Goal: Task Accomplishment & Management: Use online tool/utility

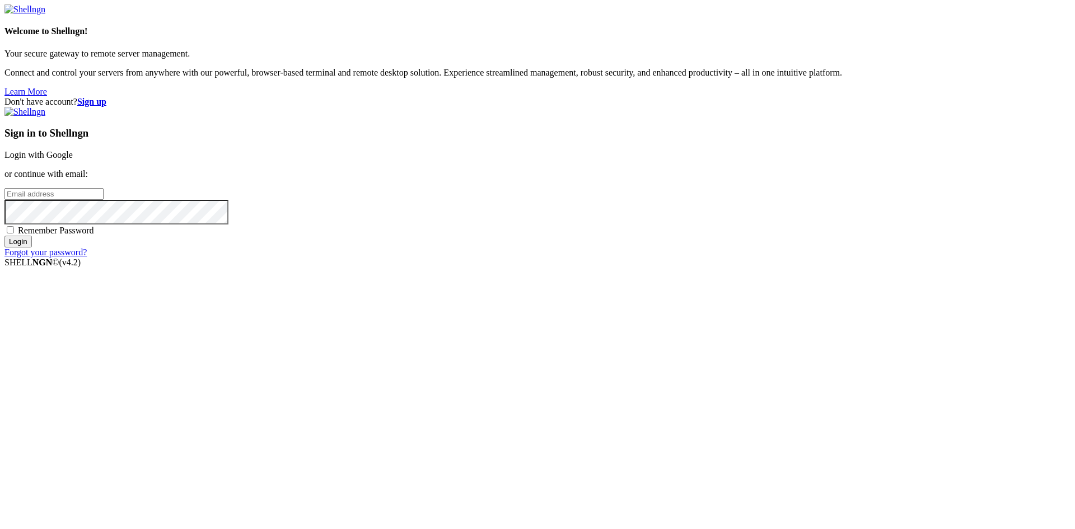
click at [106, 97] on strong "Sign up" at bounding box center [91, 102] width 29 height 10
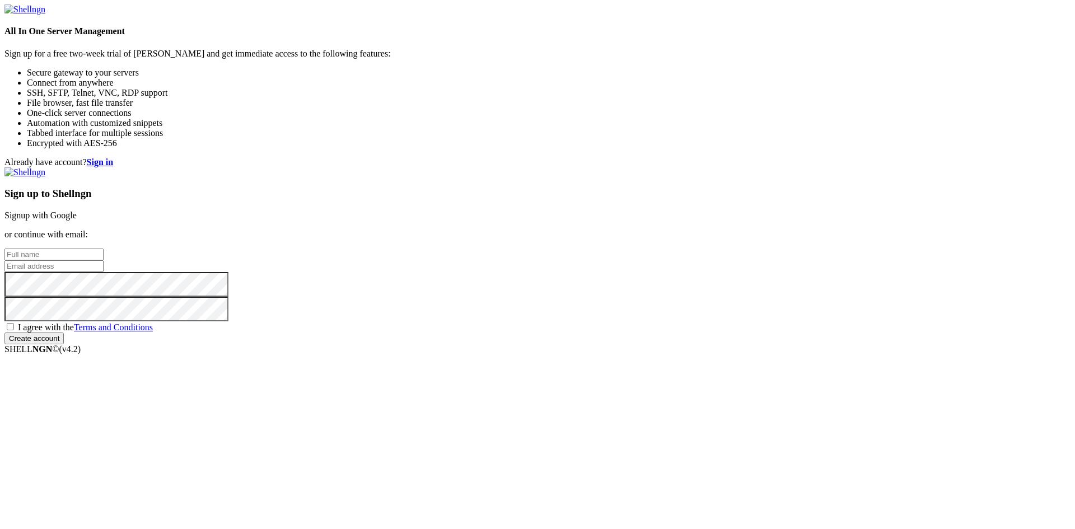
click at [104, 249] on input "text" at bounding box center [53, 255] width 99 height 12
type input "[PERSON_NAME]"
click at [104, 265] on input "email" at bounding box center [53, 266] width 99 height 12
type input "[EMAIL_ADDRESS][DOMAIN_NAME]"
click at [64, 344] on input "Create account" at bounding box center [33, 339] width 59 height 12
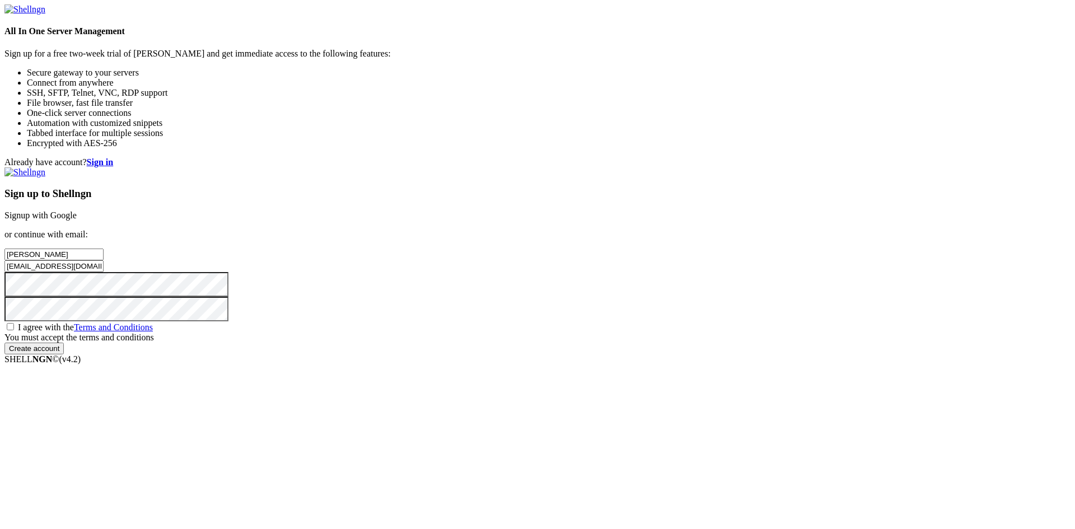
click at [586, 353] on div "Already have account? Sign in Sign up to Shellngn Signup with Google or continu…" at bounding box center [537, 255] width 1066 height 197
click at [153, 332] on span "I agree with the Terms and Conditions" at bounding box center [85, 328] width 135 height 10
click at [14, 330] on input "I agree with the Terms and Conditions" at bounding box center [10, 326] width 7 height 7
checkbox input "true"
click at [64, 344] on input "Create account" at bounding box center [33, 339] width 59 height 12
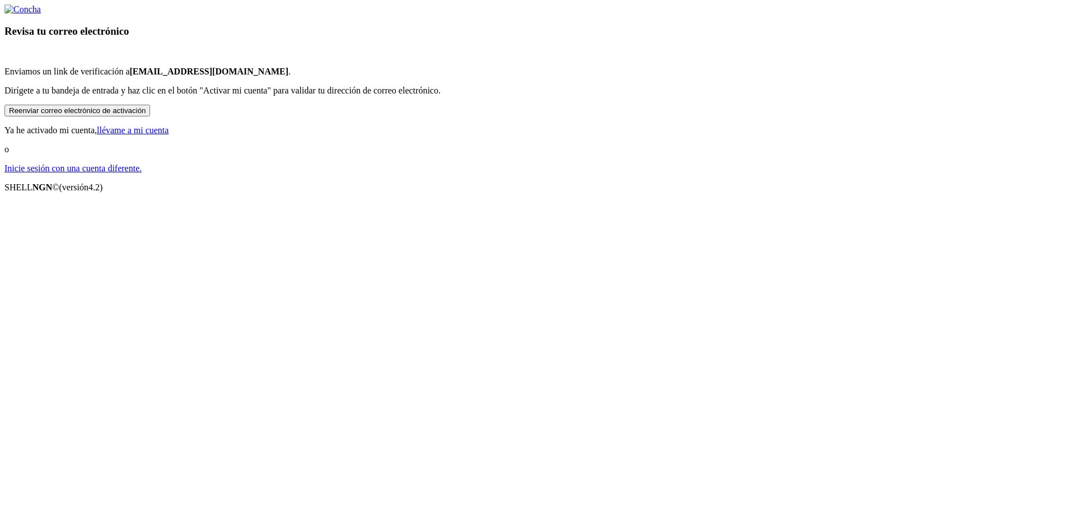
click at [146, 115] on font "Reenviar correo electrónico de activación" at bounding box center [77, 110] width 137 height 8
click at [288, 76] on font "[EMAIL_ADDRESS][DOMAIN_NAME]" at bounding box center [208, 72] width 159 height 10
click at [146, 115] on font "Reenviar correo electrónico de activación" at bounding box center [77, 110] width 137 height 8
click at [533, 174] on p "Inicie sesión con una cuenta diferente." at bounding box center [537, 169] width 1066 height 10
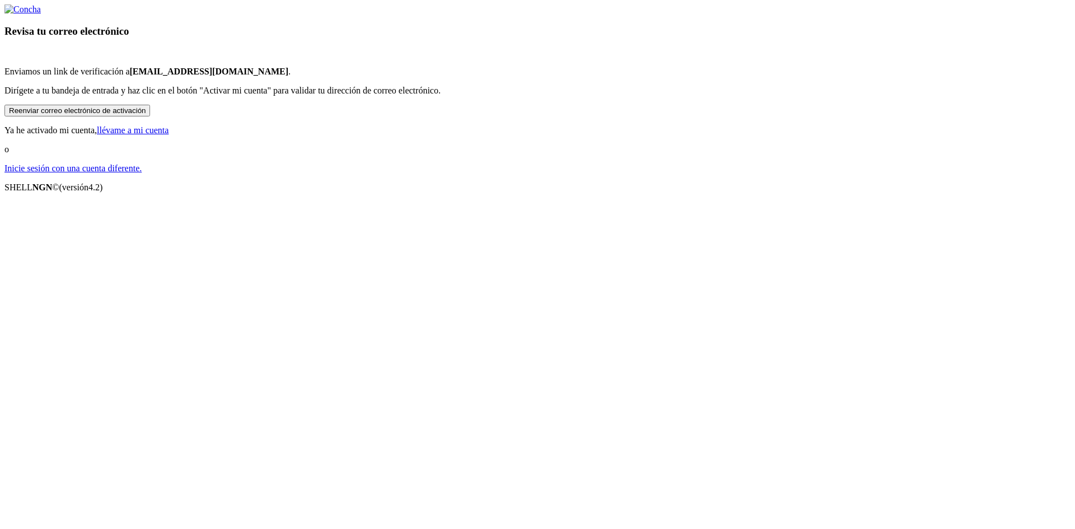
click at [142, 173] on font "Inicie sesión con una cuenta diferente." at bounding box center [72, 169] width 137 height 10
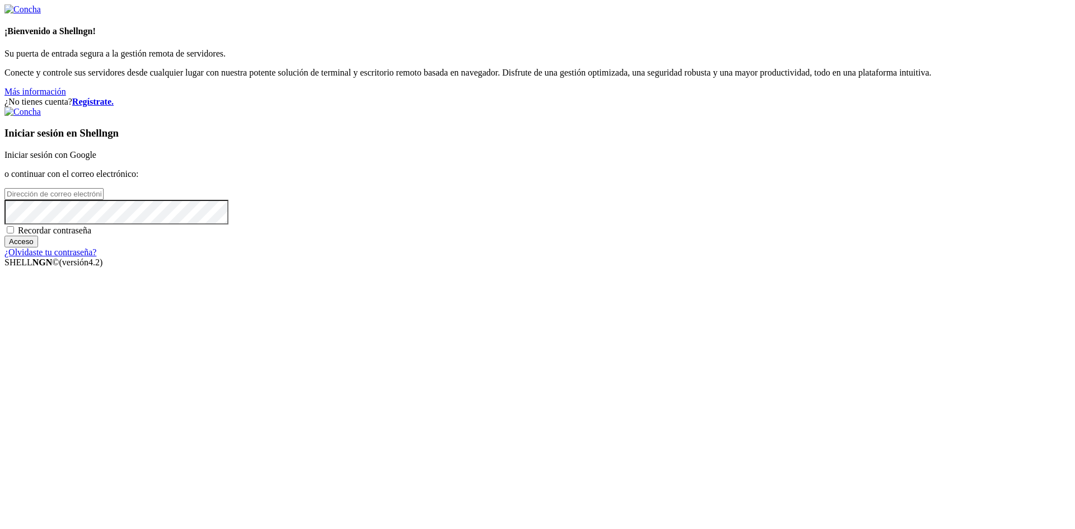
click at [96, 160] on link "Iniciar sesión con Google" at bounding box center [50, 155] width 92 height 10
click at [104, 200] on input "email" at bounding box center [53, 194] width 99 height 12
type input "[PERSON_NAME][EMAIL_ADDRESS][DOMAIN_NAME]"
click at [114, 97] on font "Regístrate." at bounding box center [92, 102] width 41 height 10
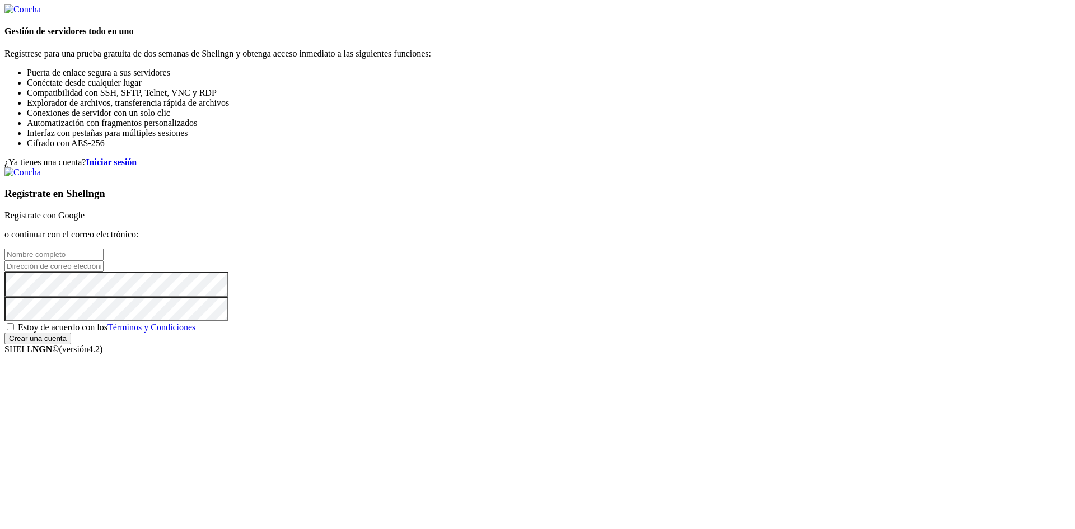
click at [104, 249] on input "text" at bounding box center [53, 255] width 99 height 12
type input "R"
type input "[PERSON_NAME]"
click at [104, 262] on input "email" at bounding box center [53, 266] width 99 height 12
type input "[PERSON_NAME][EMAIL_ADDRESS][DOMAIN_NAME]"
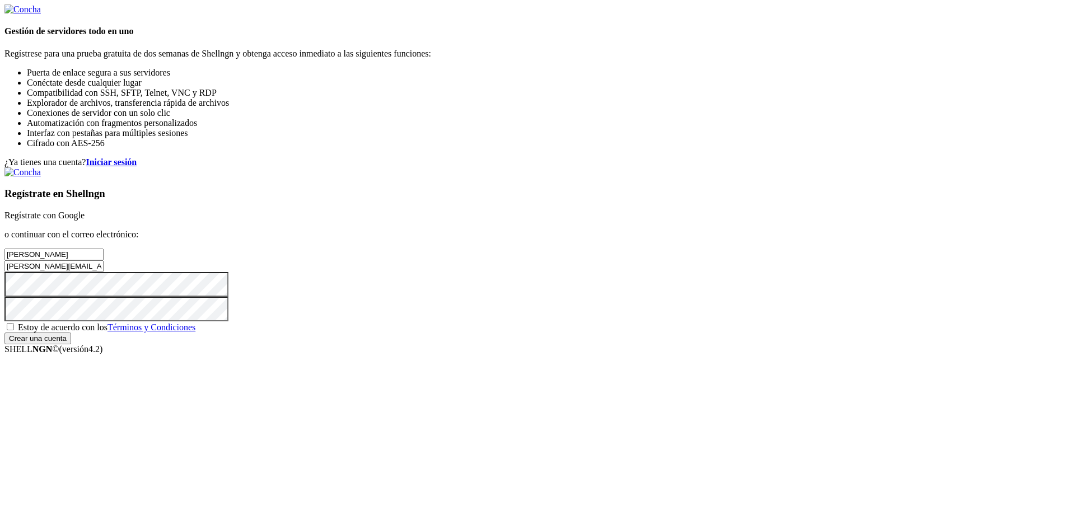
click at [195, 332] on span "Estoy de acuerdo con los Términos y Condiciones" at bounding box center [107, 328] width 178 height 10
click at [14, 330] on input "Estoy de acuerdo con los Términos y Condiciones" at bounding box center [10, 326] width 7 height 7
checkbox input "true"
click at [71, 344] on input "Crear una cuenta" at bounding box center [37, 339] width 67 height 12
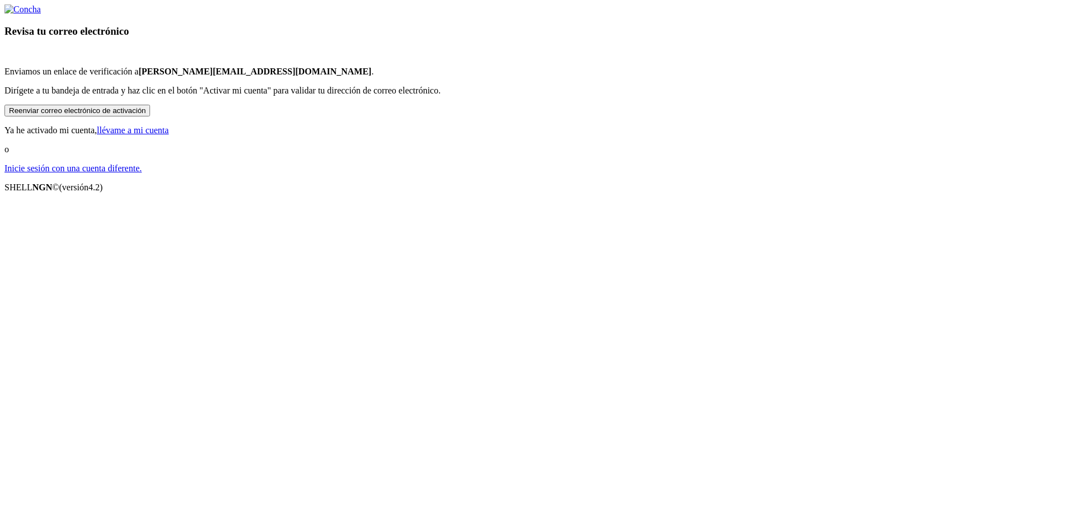
click at [169, 135] on font "llévame a mi cuenta" at bounding box center [133, 130] width 72 height 10
click at [705, 174] on div "Revisa tu correo electrónico Enviamos un enlace de verificación a [EMAIL_ADDRES…" at bounding box center [537, 88] width 1066 height 169
click at [169, 135] on font "llévame a mi cuenta" at bounding box center [133, 130] width 72 height 10
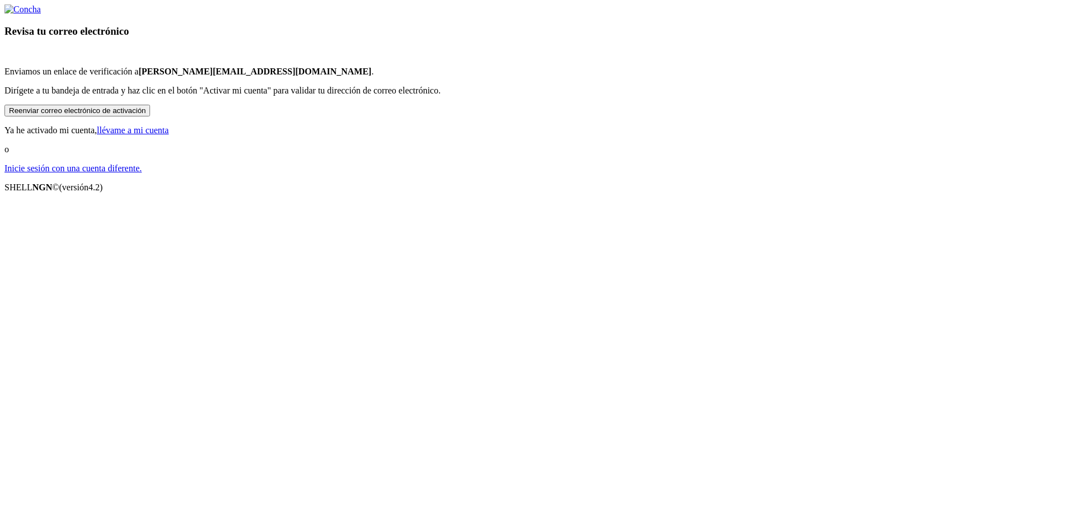
click at [169, 135] on font "llévame a mi cuenta" at bounding box center [133, 130] width 72 height 10
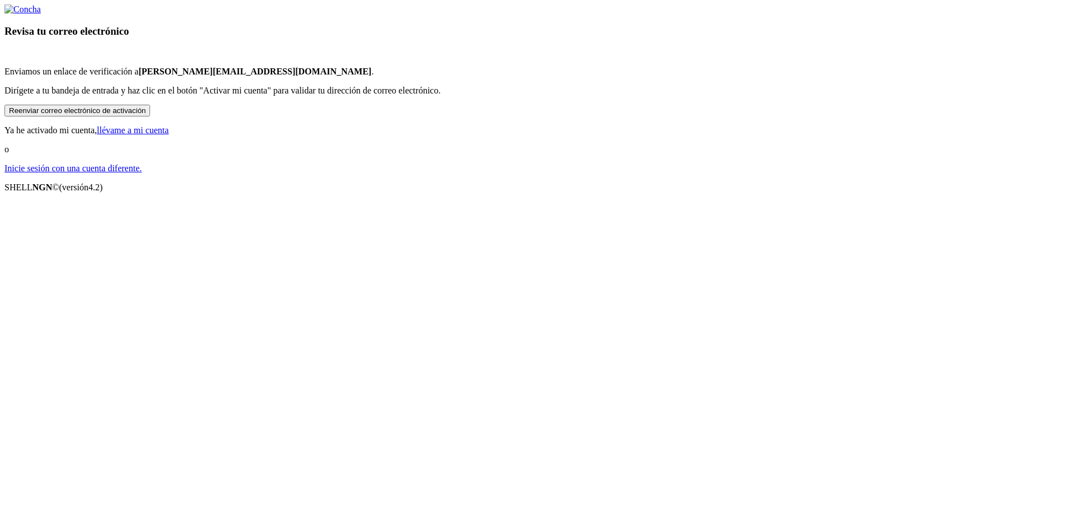
click at [169, 135] on font "llévame a mi cuenta" at bounding box center [133, 130] width 72 height 10
click at [786, 174] on div "Revisa tu correo electrónico Enviamos un enlace de verificación a [EMAIL_ADDRES…" at bounding box center [537, 88] width 1066 height 169
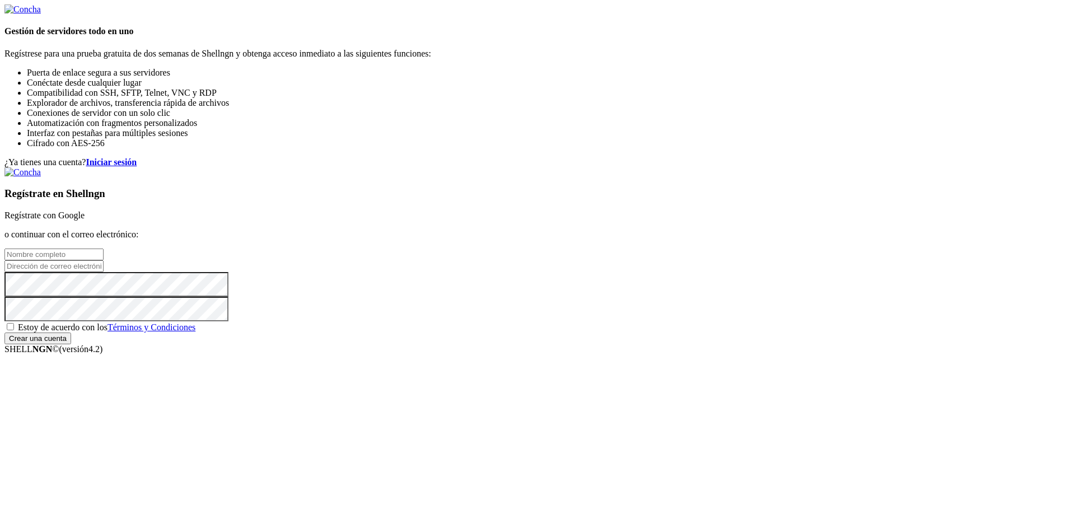
click at [137, 157] on font "Iniciar sesión" at bounding box center [111, 162] width 51 height 10
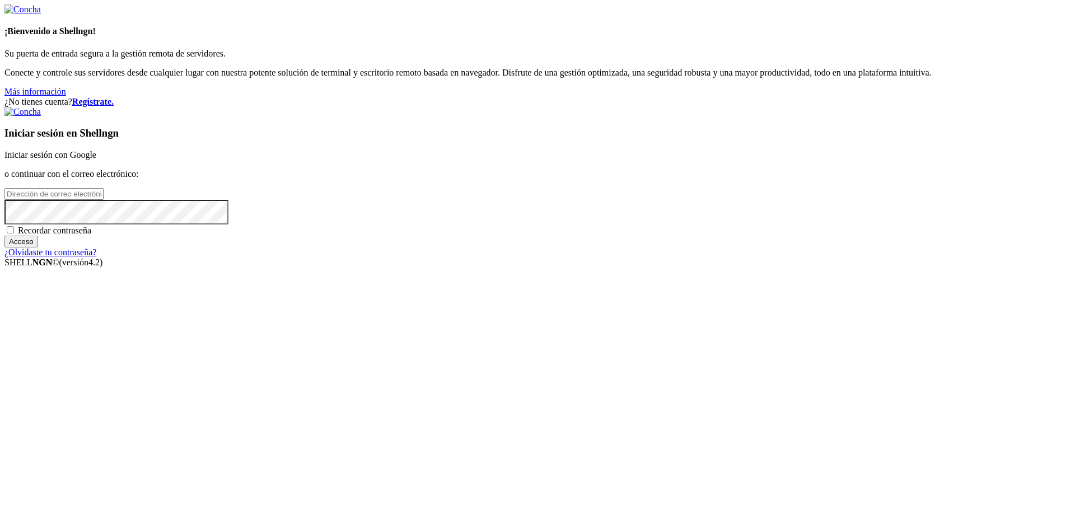
click at [104, 200] on input "email" at bounding box center [53, 194] width 99 height 12
type input "[PERSON_NAME][EMAIL_ADDRESS][DOMAIN_NAME]"
click at [91, 235] on font "Recordar contraseña" at bounding box center [54, 231] width 73 height 10
click at [14, 234] on input "Recordar contraseña" at bounding box center [10, 229] width 7 height 7
click at [91, 235] on font "Recordar contraseña" at bounding box center [54, 231] width 73 height 10
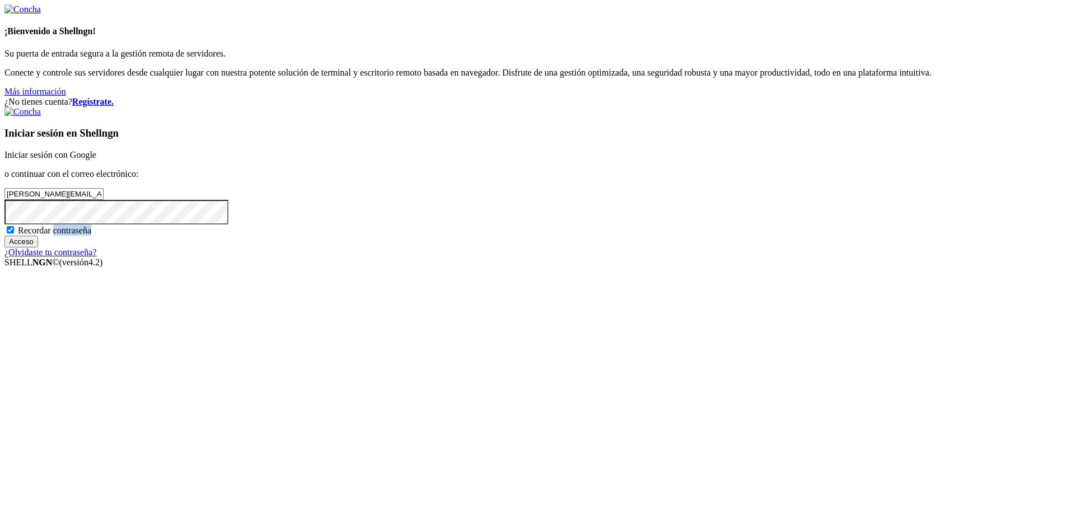
click at [14, 234] on input "Recordar contraseña" at bounding box center [10, 229] width 7 height 7
checkbox input "false"
click at [38, 248] on input "Acceso" at bounding box center [21, 242] width 34 height 12
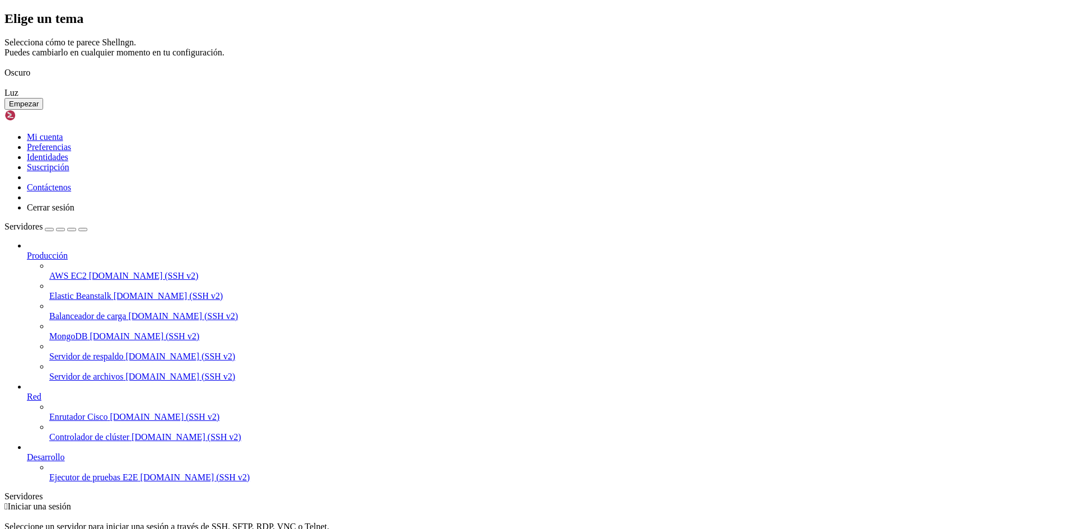
click at [4, 66] on img at bounding box center [4, 66] width 0 height 0
click at [39, 108] on font "Empezar" at bounding box center [24, 104] width 30 height 8
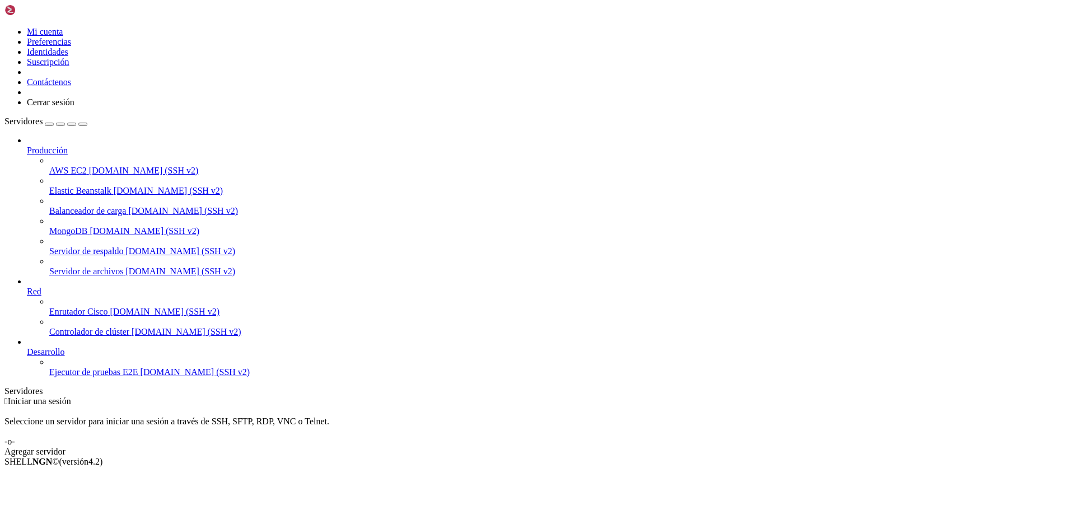
click at [542, 418] on div " Iniciar una sesión Seleccione un servidor para iniciar una sesión a través de…" at bounding box center [537, 426] width 1066 height 60
click at [66, 447] on font "Agregar servidor" at bounding box center [34, 452] width 61 height 10
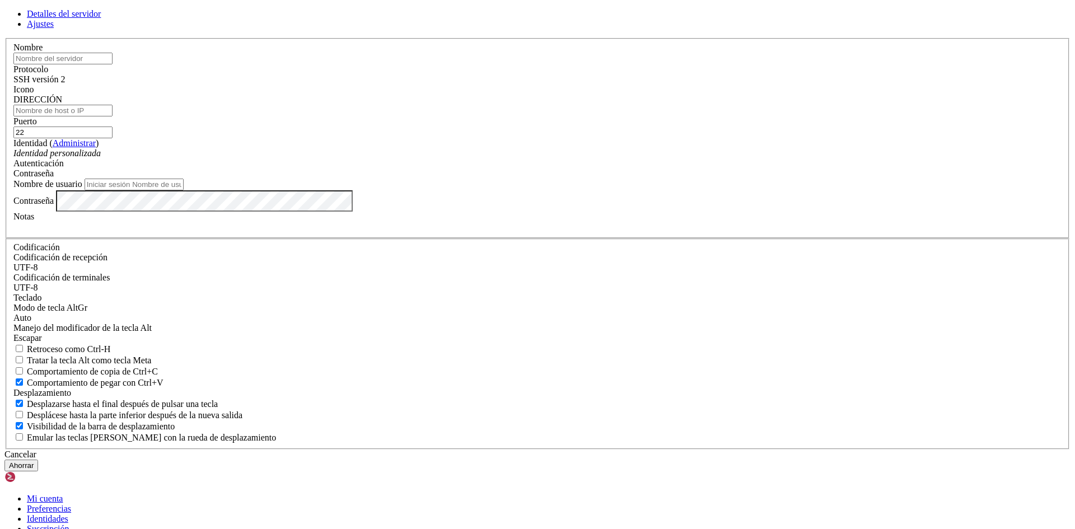
click at [113, 64] on input "text" at bounding box center [62, 59] width 99 height 12
click at [463, 116] on div "DIRECCIÓN" at bounding box center [537, 106] width 1048 height 22
click at [113, 116] on input "DIRECCIÓN" at bounding box center [62, 111] width 99 height 12
paste input "[TECHNICAL_ID]"
type input "[TECHNICAL_ID]"
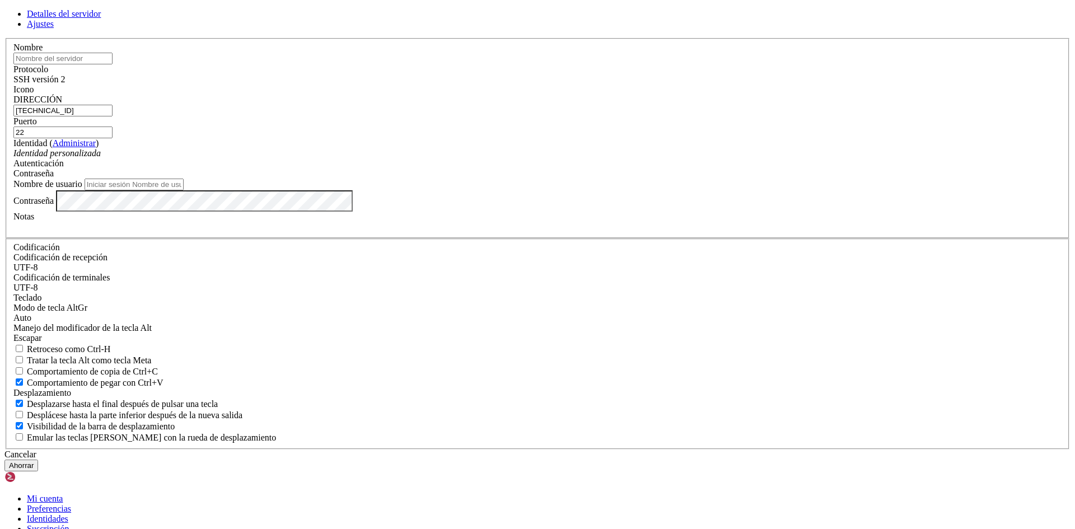
click at [113, 64] on input "text" at bounding box center [62, 59] width 99 height 12
type input "A"
type input "angewomoon"
click at [184, 190] on input "Nombre de usuario" at bounding box center [134, 185] width 99 height 12
type input "angewomooon"
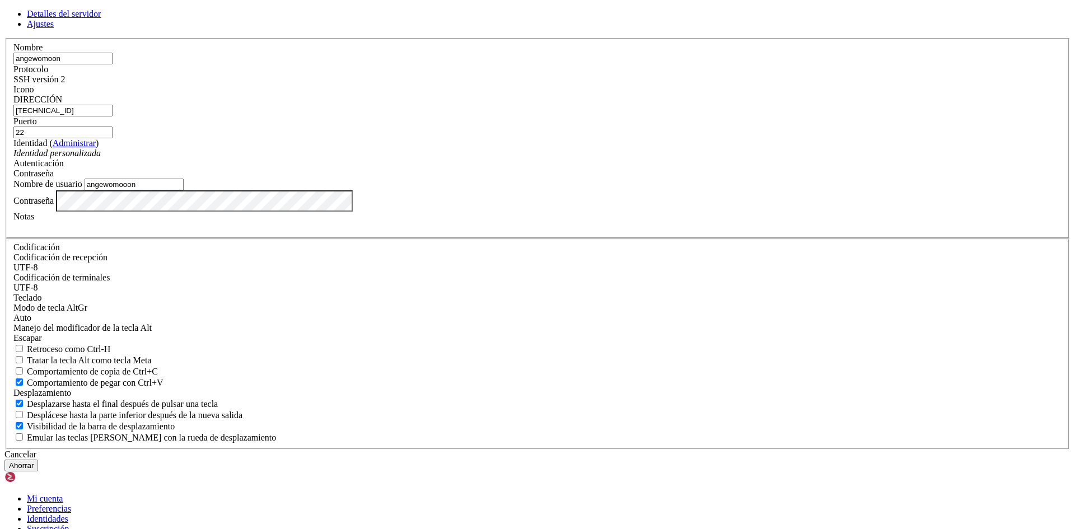
click at [34, 221] on label "Notas" at bounding box center [23, 217] width 21 height 10
click at [38, 460] on button "Ahorrar" at bounding box center [21, 466] width 34 height 12
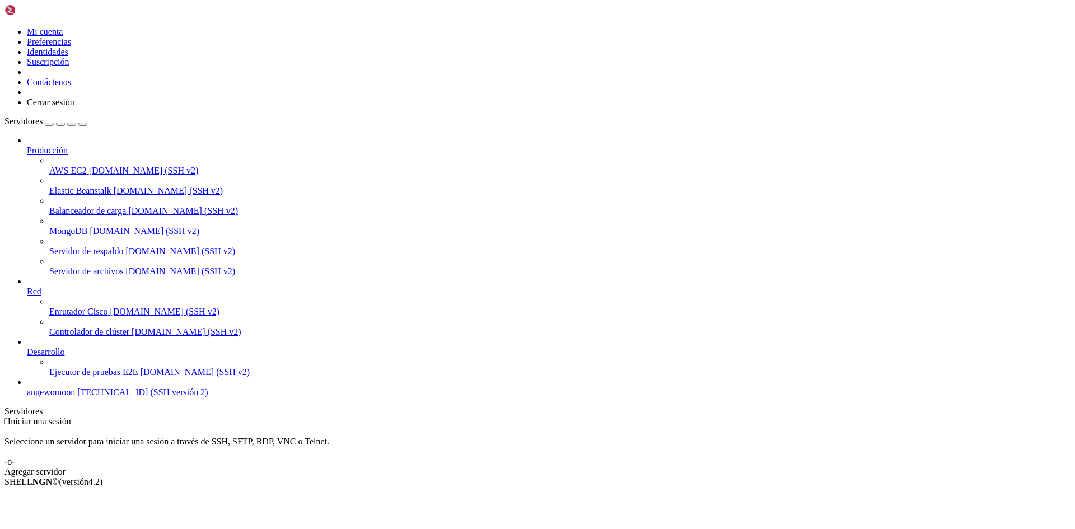
click at [75, 398] on link "angewomoon [TECHNICAL_ID] (SSH versión 2)" at bounding box center [549, 393] width 1044 height 10
click at [79, 398] on link "angewomoon [TECHNICAL_ID] (SSH versión 2)" at bounding box center [549, 393] width 1044 height 10
click at [77, 397] on font "[TECHNICAL_ID] (SSH versión 2)" at bounding box center [142, 393] width 130 height 10
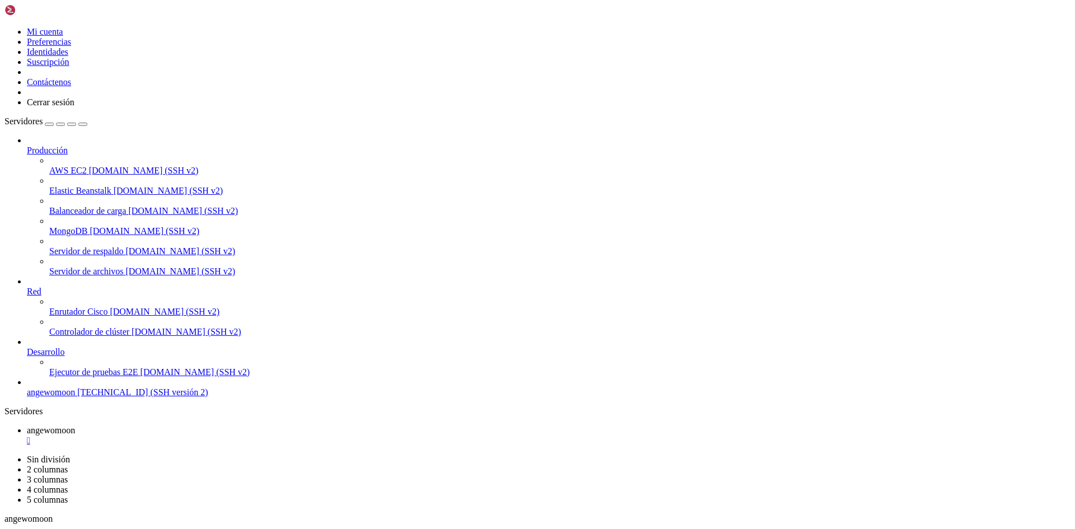
click at [75, 397] on span "angewomoon" at bounding box center [51, 393] width 48 height 10
click at [232, 323] on div at bounding box center [537, 264] width 1075 height 529
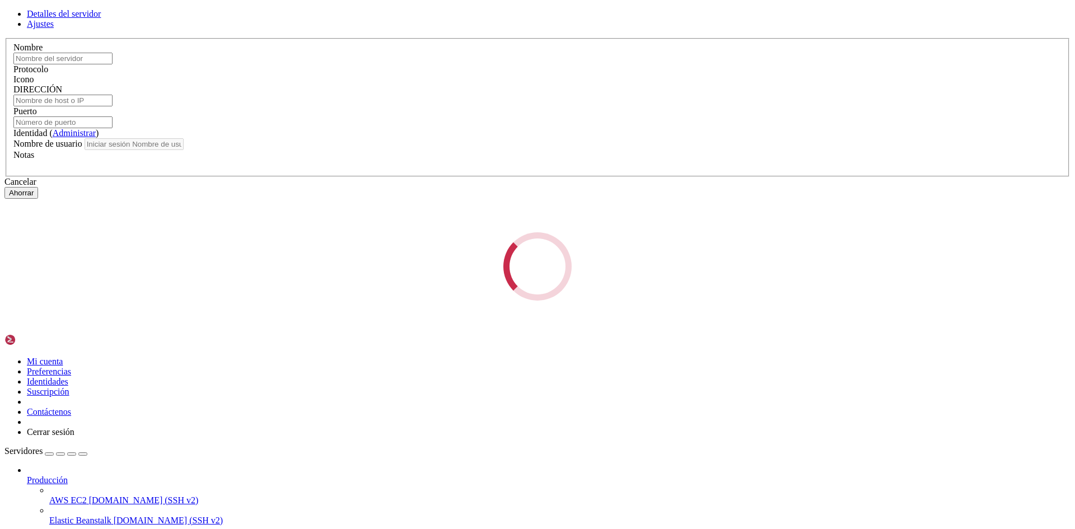
type input "angewomoon"
type input "[TECHNICAL_ID]"
type input "22"
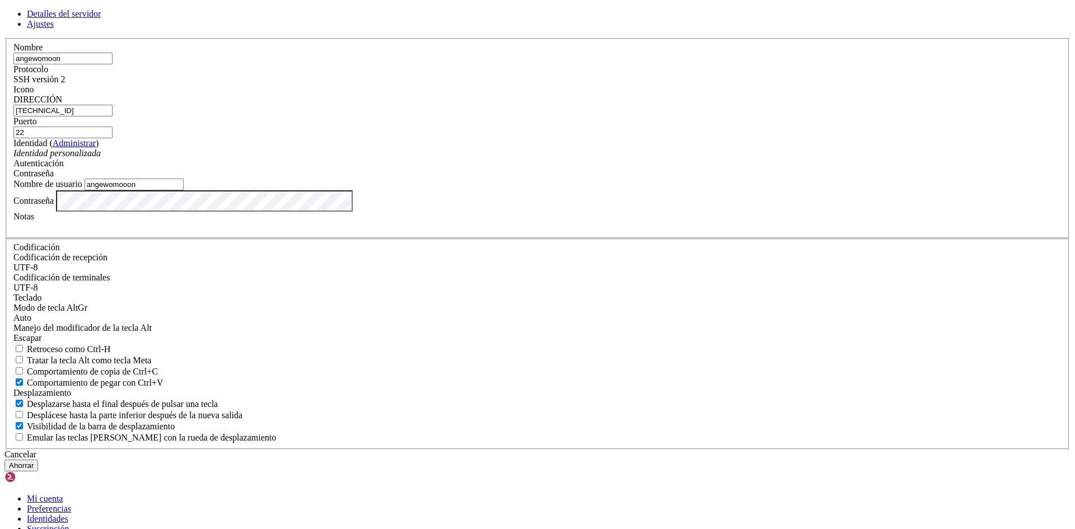
click at [184, 190] on input "angewomooon" at bounding box center [134, 185] width 99 height 12
type input "angewomoon"
click at [38, 460] on button "Ahorrar" at bounding box center [21, 466] width 34 height 12
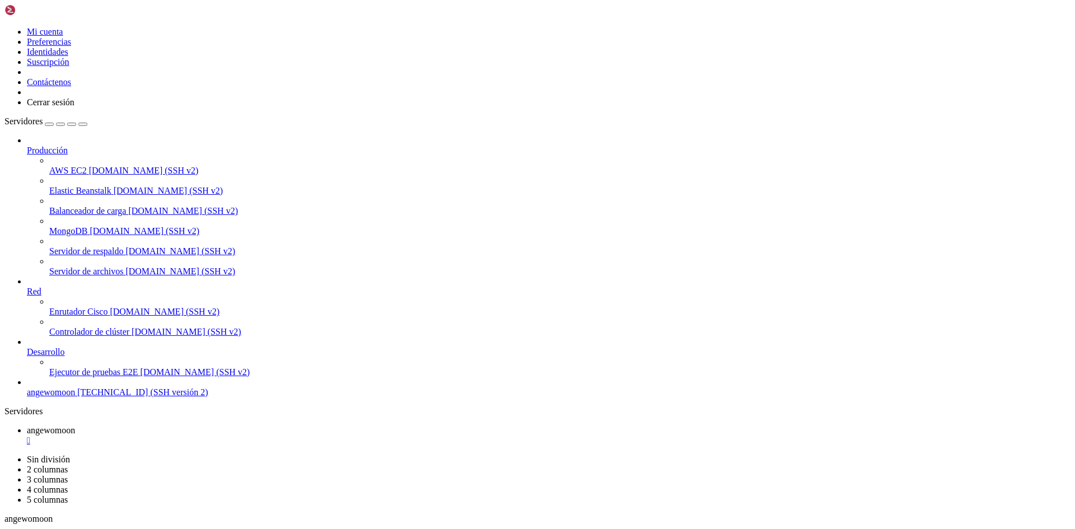
click at [75, 397] on span "angewomoon" at bounding box center [51, 393] width 48 height 10
click at [203, 426] on link "angewomoon " at bounding box center [549, 436] width 1044 height 20
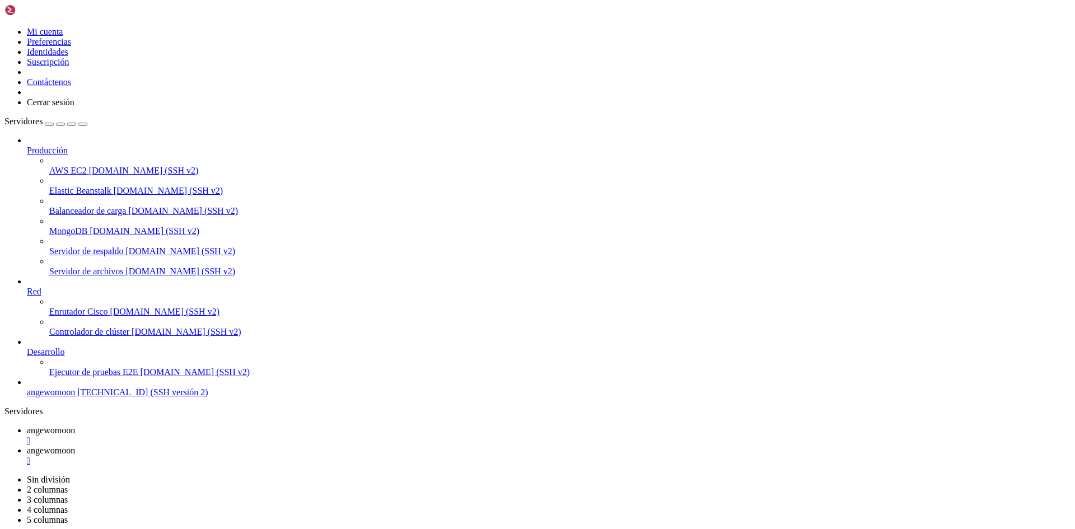
click at [30, 436] on font "" at bounding box center [28, 441] width 3 height 10
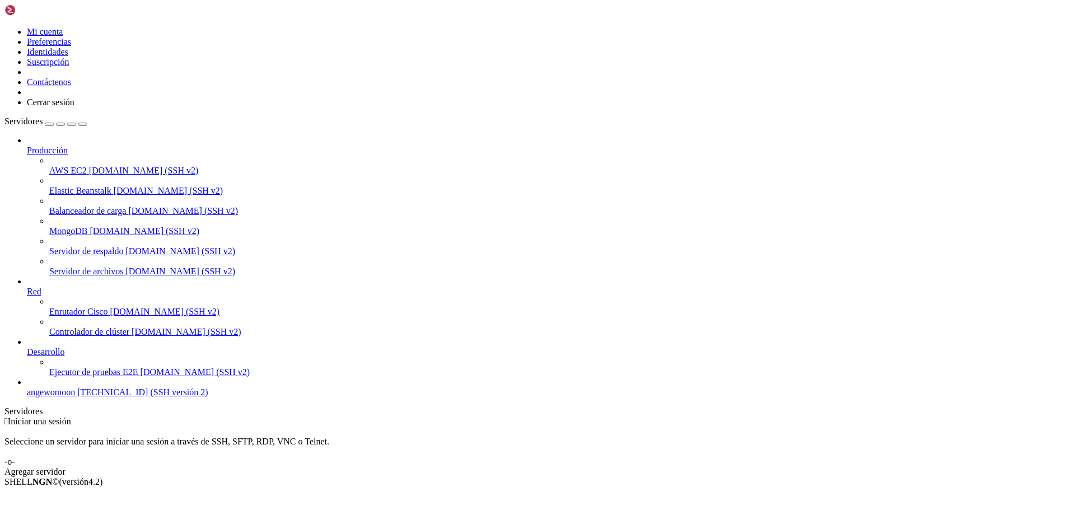
click at [74, 397] on font "angewomoon" at bounding box center [51, 393] width 48 height 10
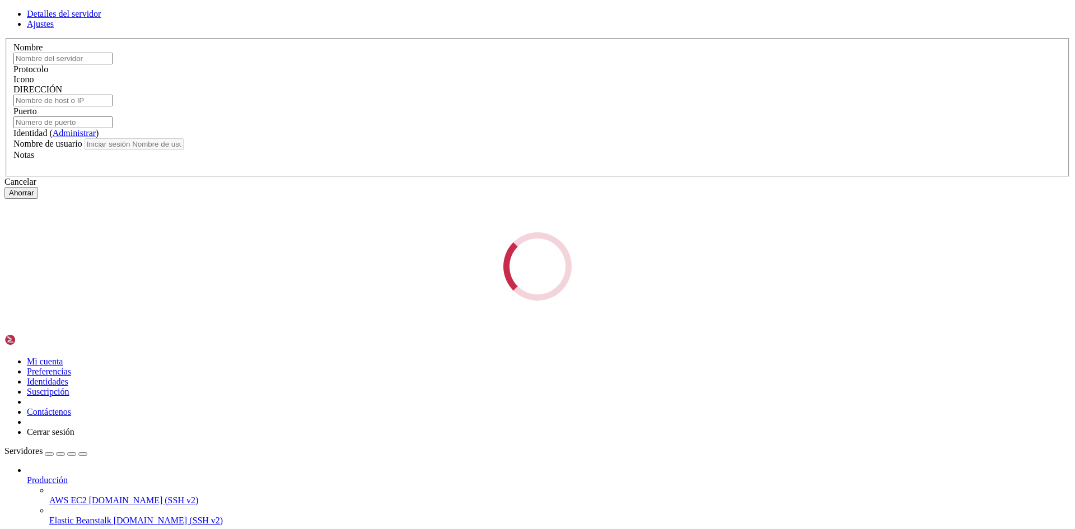
type input "angewomoon"
type input "[TECHNICAL_ID]"
type input "22"
type input "angewomoon"
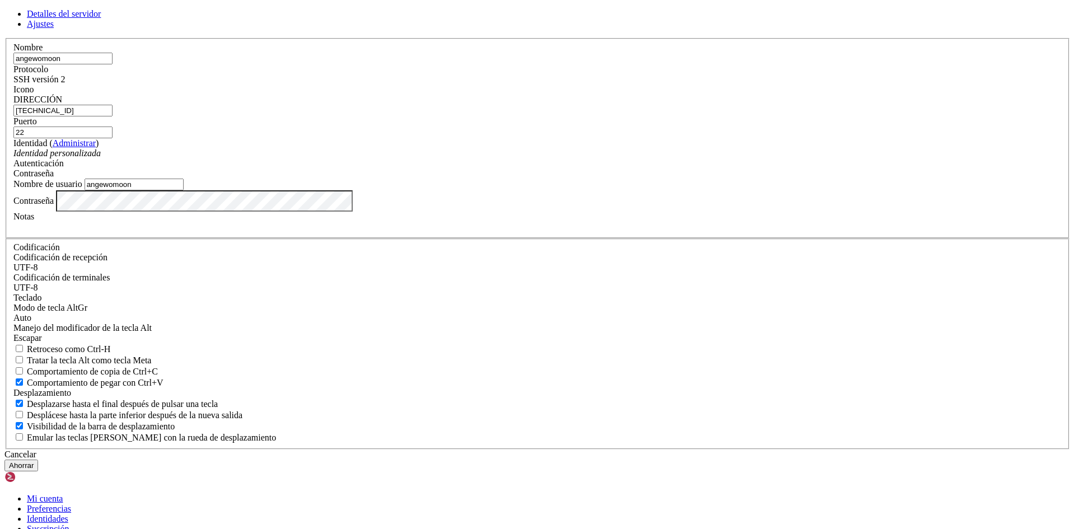
click at [341, 344] on div "Detalles del servidor Ajustes Nombre angewomoon Protocolo SSH versión 2 Icono" at bounding box center [537, 240] width 1066 height 463
click at [34, 461] on font "Ahorrar" at bounding box center [21, 465] width 25 height 8
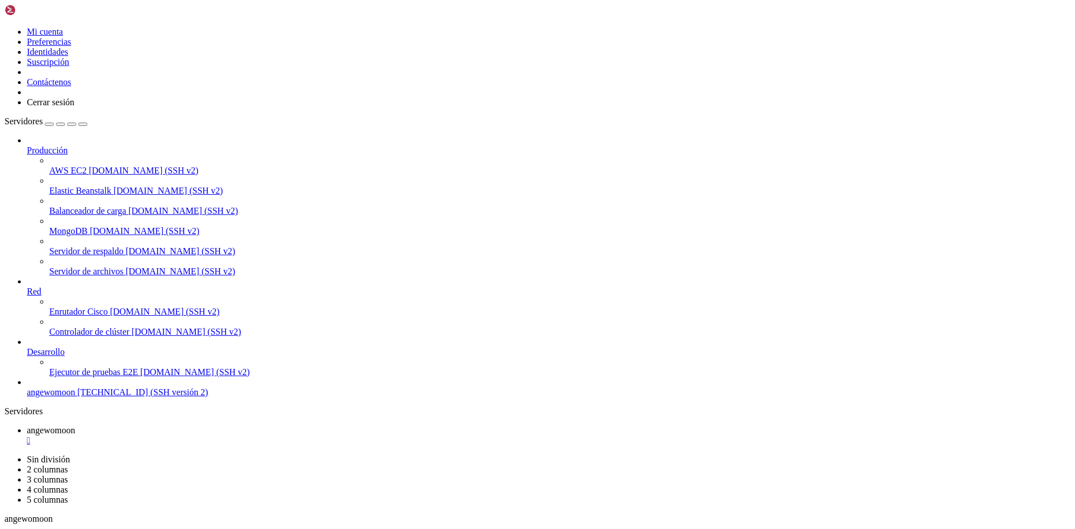
click at [213, 426] on link "angewomoon " at bounding box center [549, 436] width 1044 height 20
click at [30, 436] on font "" at bounding box center [28, 441] width 3 height 10
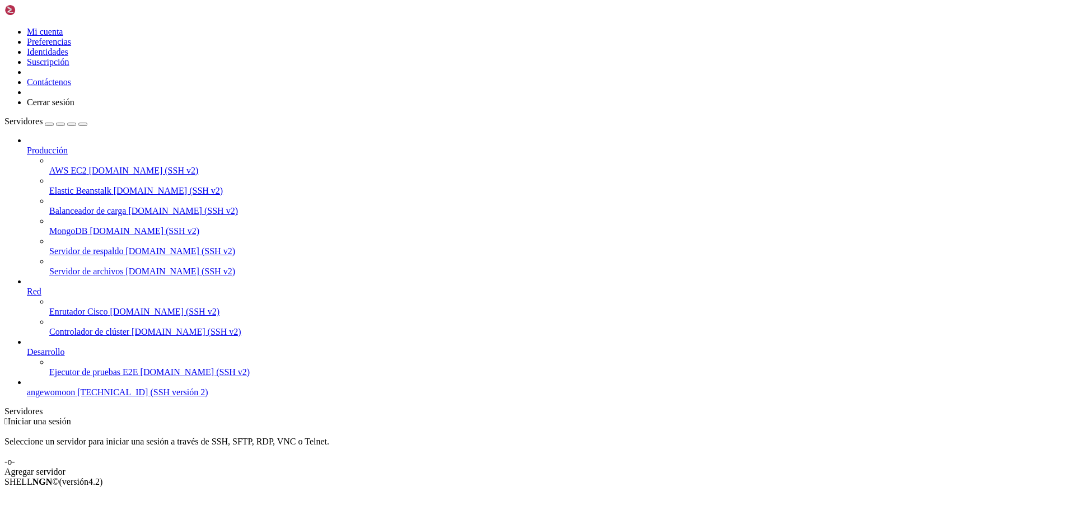
click at [77, 397] on font "[TECHNICAL_ID] (SSH versión 2)" at bounding box center [142, 393] width 130 height 10
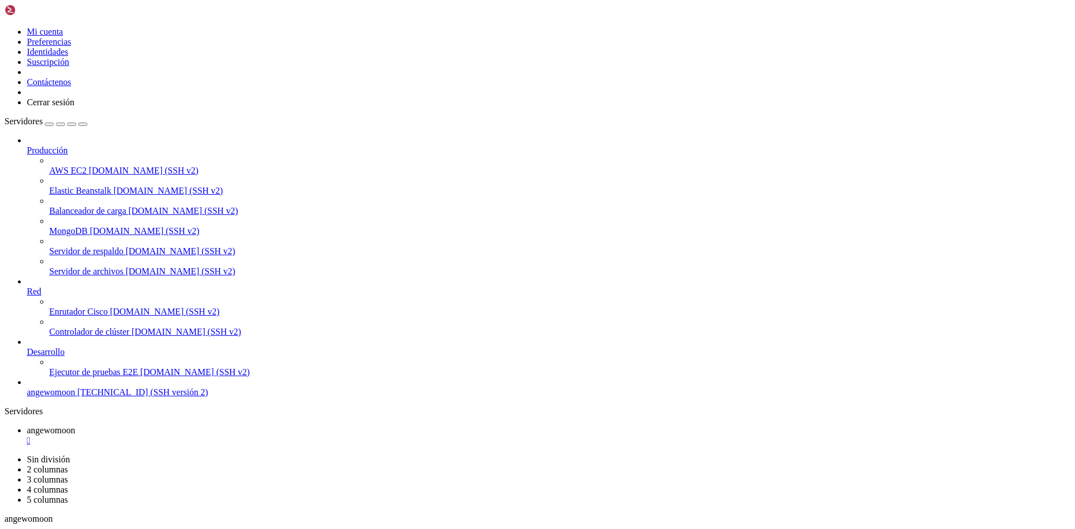
click at [220, 426] on link "angewomoon " at bounding box center [549, 436] width 1044 height 20
click at [30, 436] on font "" at bounding box center [28, 441] width 3 height 10
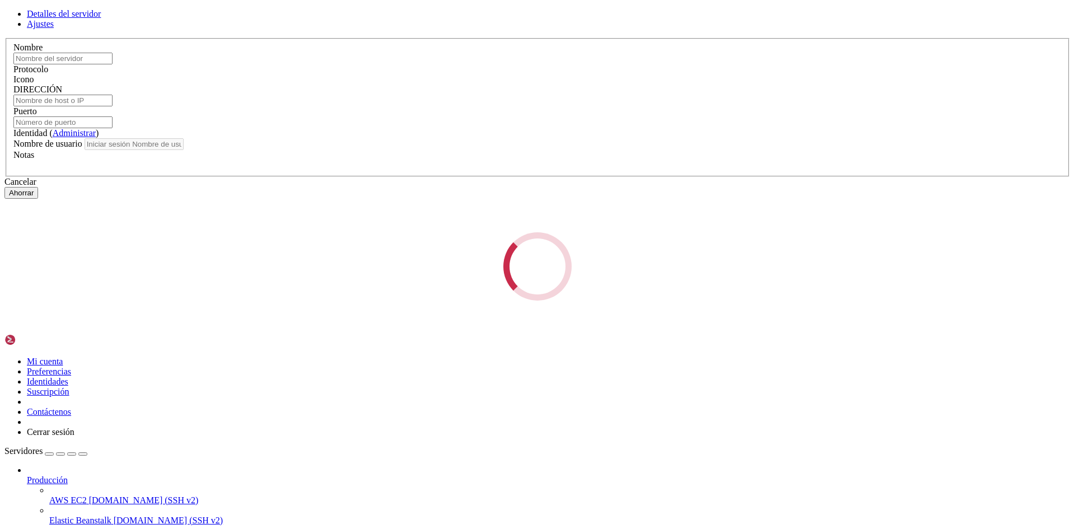
type input "angewomoon"
type input "[TECHNICAL_ID]"
type input "22"
type input "angewomoon"
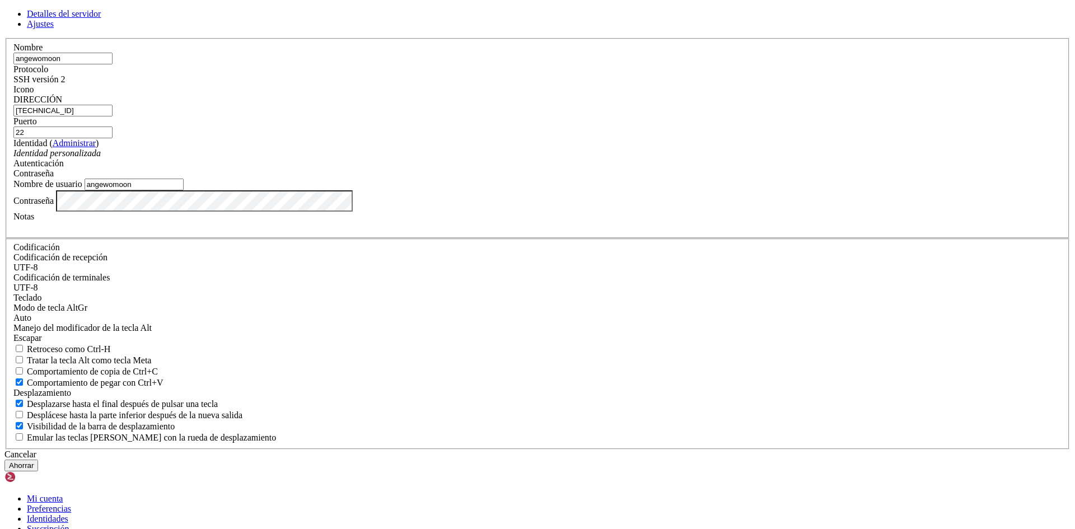
click at [522, 158] on div "Identidad personalizada" at bounding box center [537, 153] width 1048 height 10
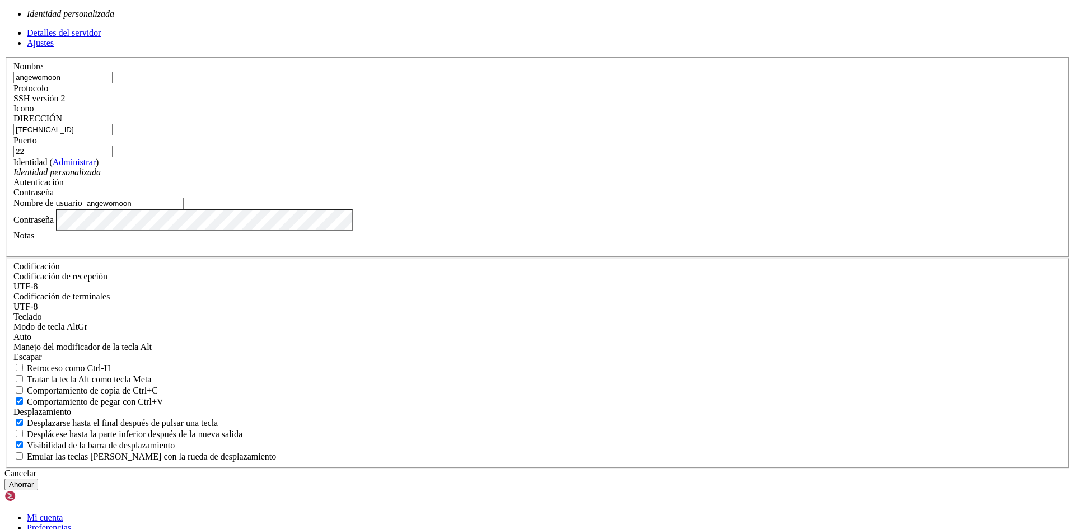
click at [522, 178] on div "Identidad personalizada" at bounding box center [537, 172] width 1048 height 10
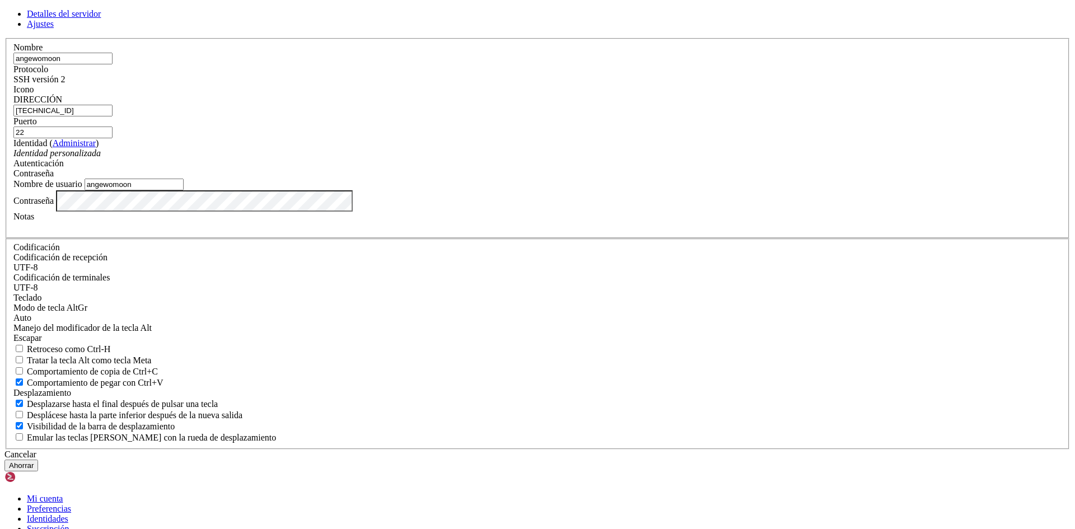
click at [54, 178] on font "Contraseña" at bounding box center [33, 174] width 40 height 10
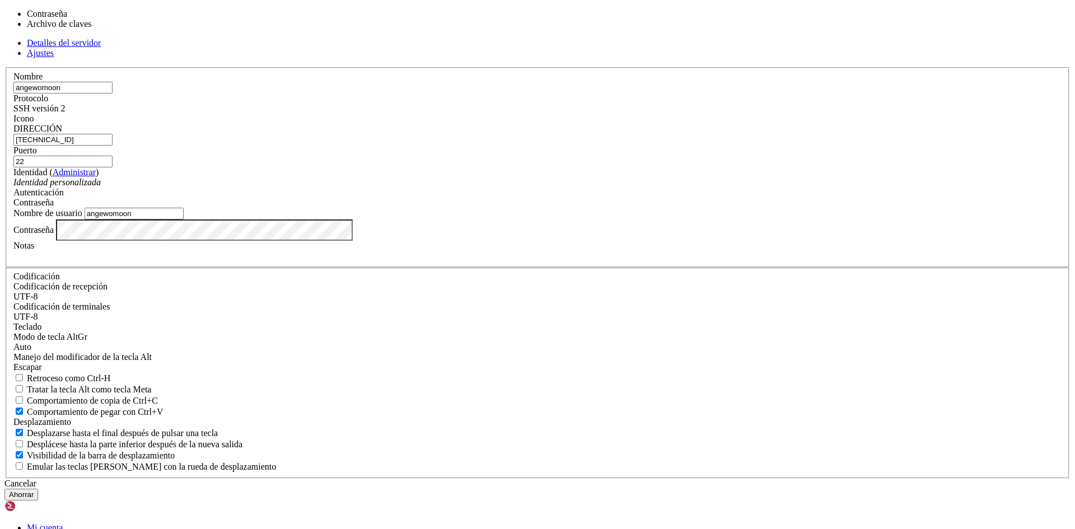
click at [54, 207] on font "Contraseña" at bounding box center [33, 203] width 40 height 10
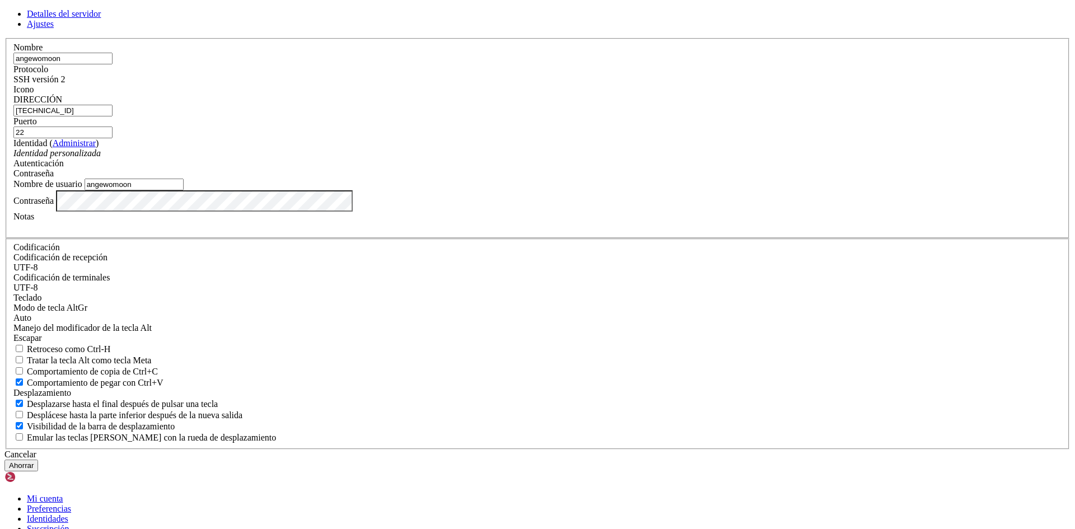
click at [358, 344] on div "Detalles del servidor Ajustes Nombre angewomoon Protocolo SSH versión 2 Icono" at bounding box center [537, 240] width 1066 height 463
click at [54, 205] on label "Contraseña" at bounding box center [33, 200] width 40 height 10
click at [38, 460] on button "Ahorrar" at bounding box center [21, 466] width 34 height 12
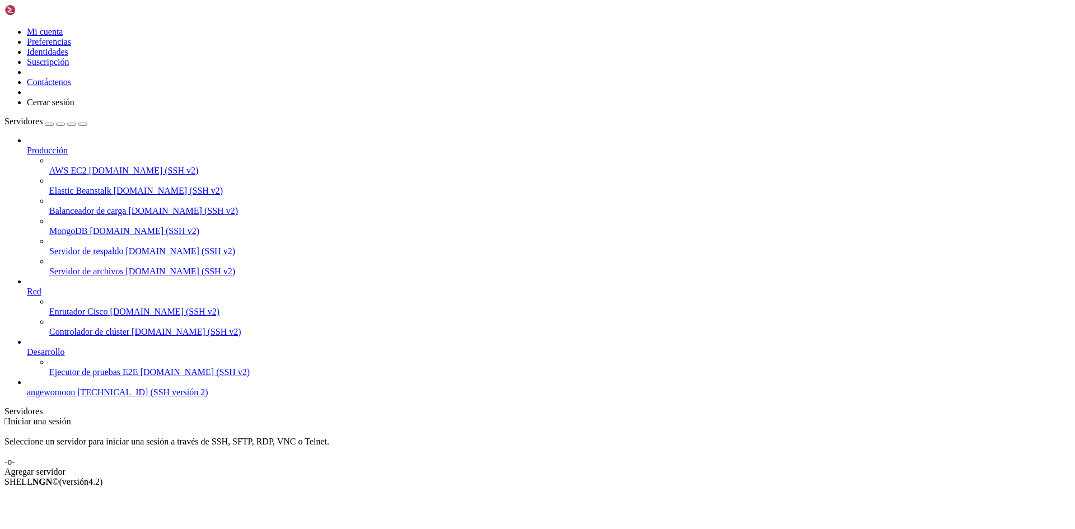
click at [75, 397] on font "angewomoon" at bounding box center [51, 393] width 48 height 10
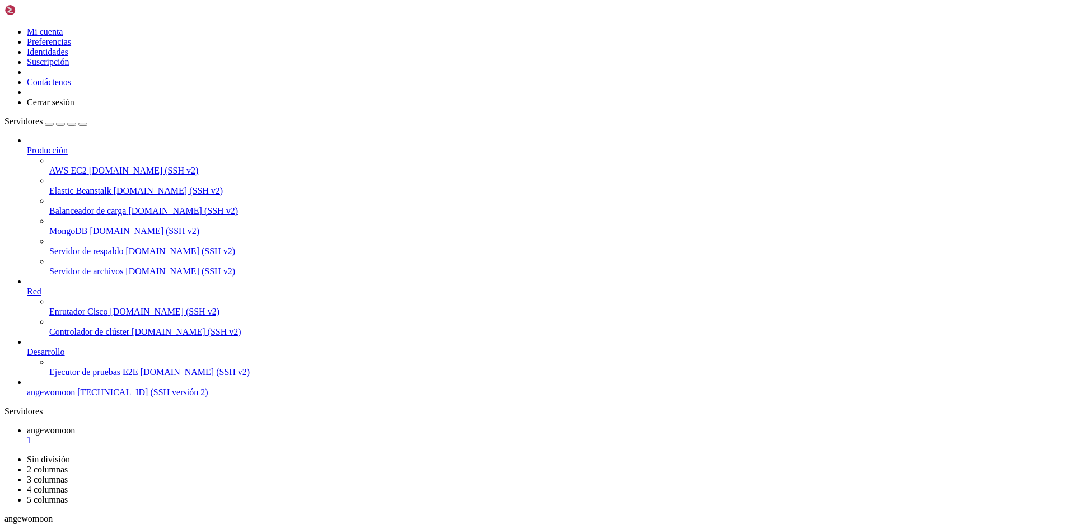
click at [30, 436] on font "" at bounding box center [28, 441] width 3 height 10
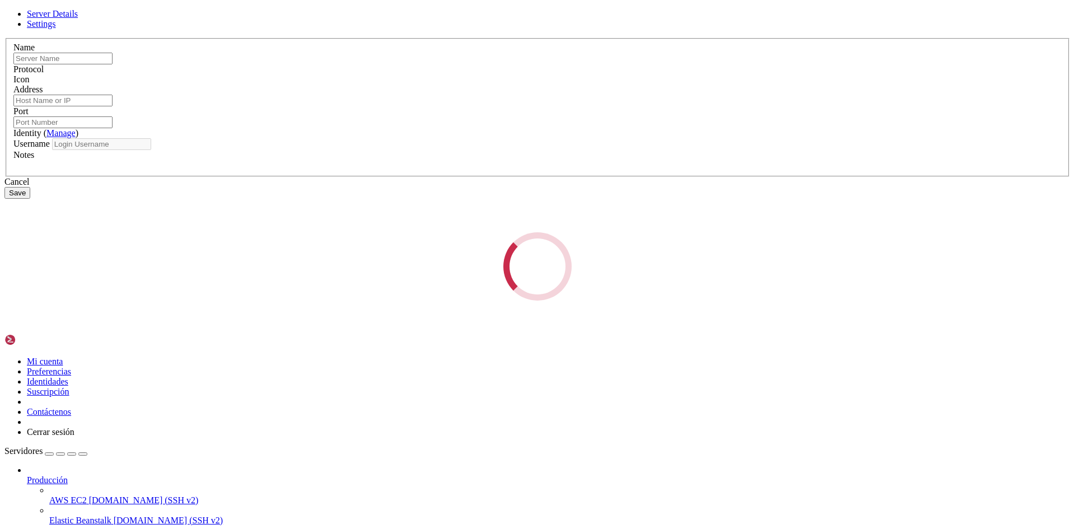
type input "angewomoon"
type input "[TECHNICAL_ID]"
type input "22"
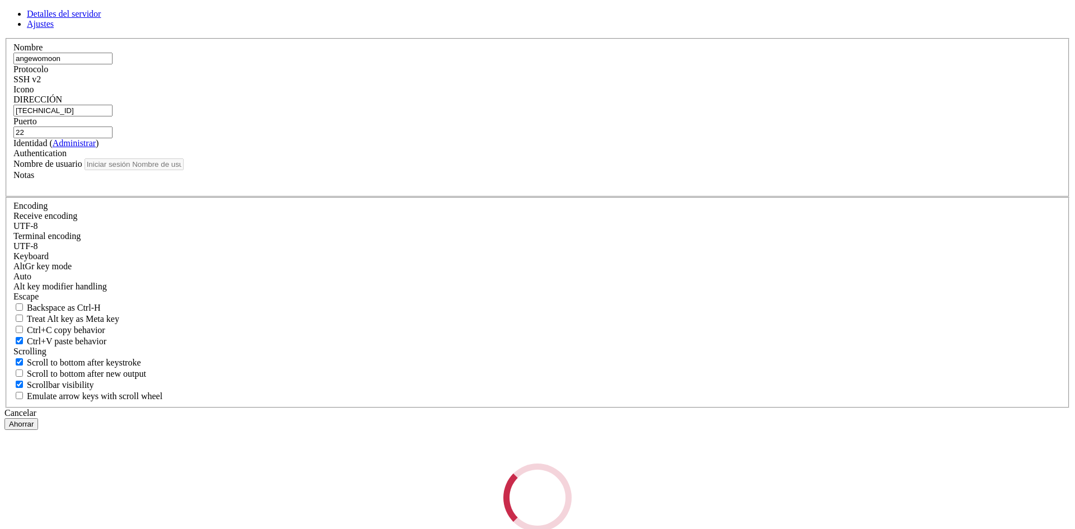
type input "angewomoon"
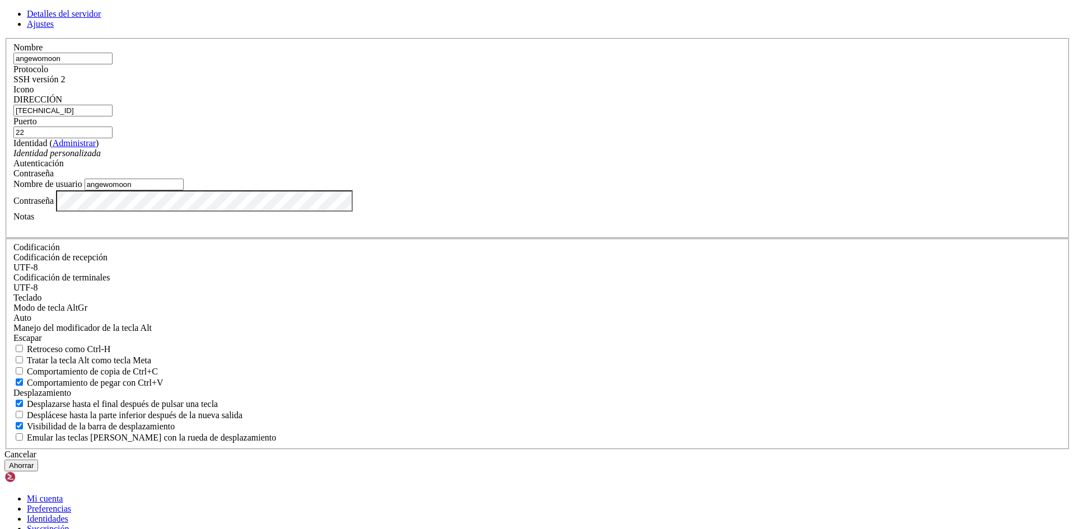
click at [34, 461] on font "Ahorrar" at bounding box center [21, 465] width 25 height 8
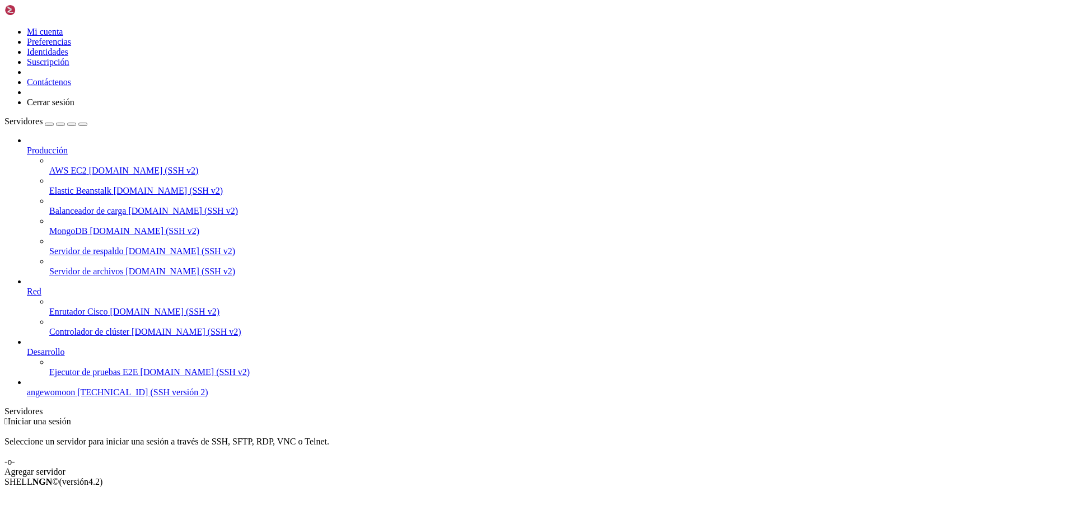
click at [113, 397] on font "[TECHNICAL_ID] (SSH versión 2)" at bounding box center [142, 393] width 130 height 10
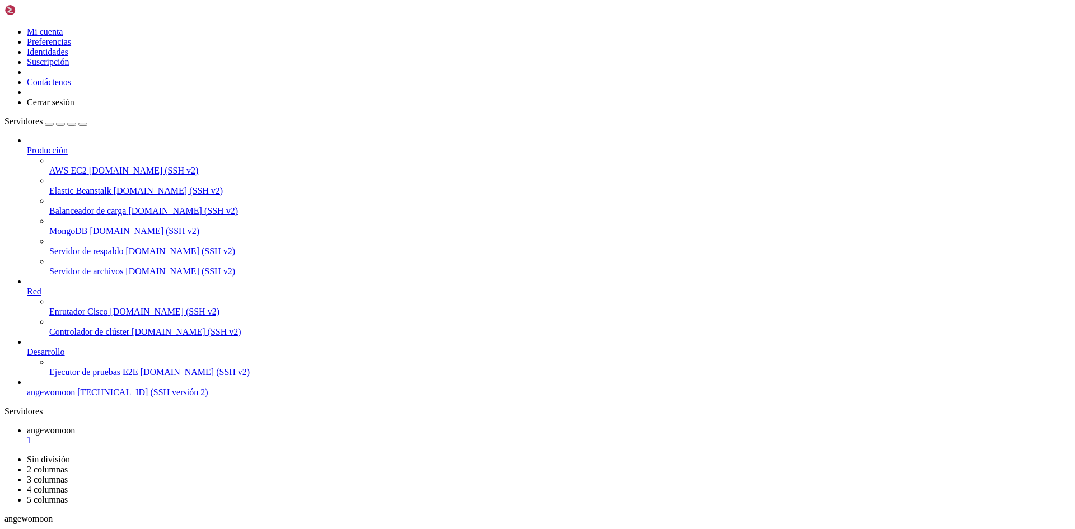
click at [54, 398] on div "Producción AWS [DATE] [DOMAIN_NAME] (SSH v2) Elastic Beanstalk [DOMAIN_NAME] (S…" at bounding box center [537, 267] width 1066 height 262
click at [77, 397] on font "[TECHNICAL_ID] (SSH versión 2)" at bounding box center [142, 393] width 130 height 10
click at [223, 426] on link "angewomoon " at bounding box center [549, 436] width 1044 height 20
click at [30, 436] on font "" at bounding box center [28, 441] width 3 height 10
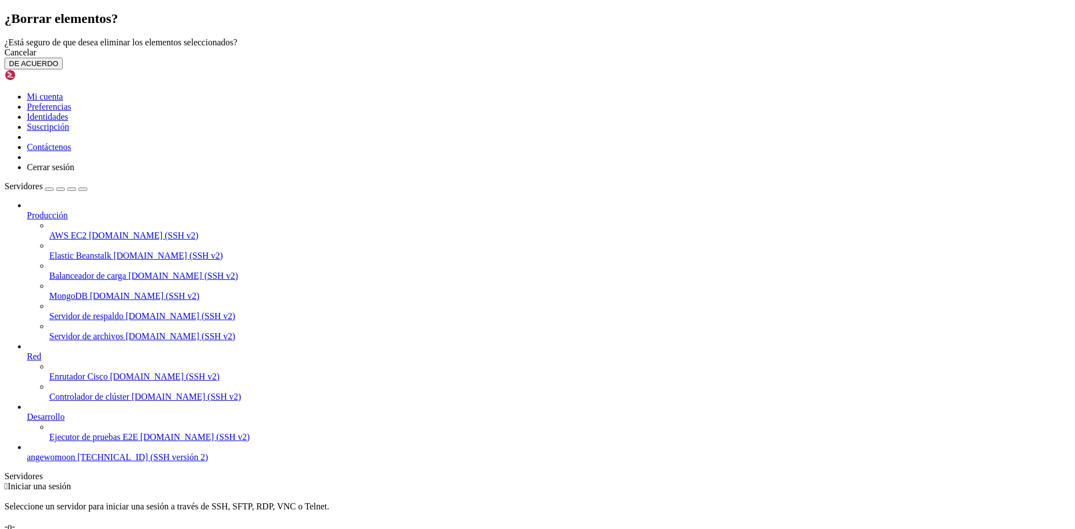
click at [63, 69] on button "DE ACUERDO" at bounding box center [33, 64] width 58 height 12
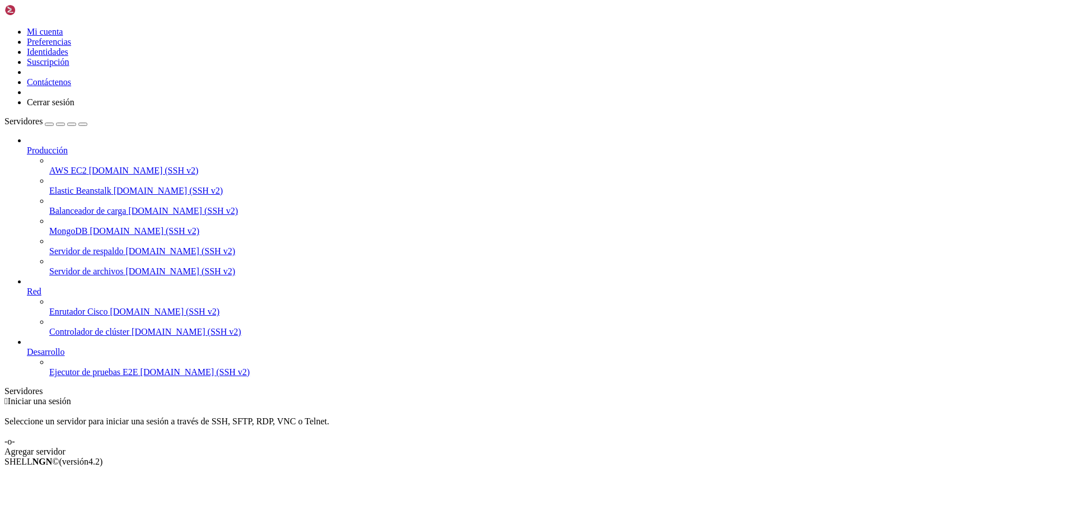
click at [66, 447] on font "Agregar servidor" at bounding box center [34, 452] width 61 height 10
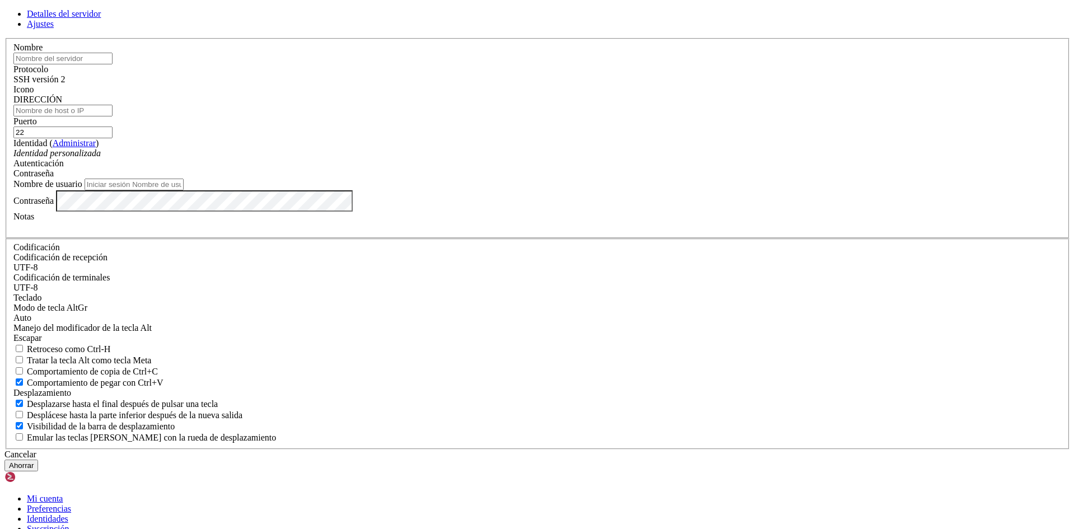
click at [458, 64] on div "Nombre" at bounding box center [537, 54] width 1048 height 22
click at [113, 64] on input "text" at bounding box center [62, 59] width 99 height 12
type input "SV Azure"
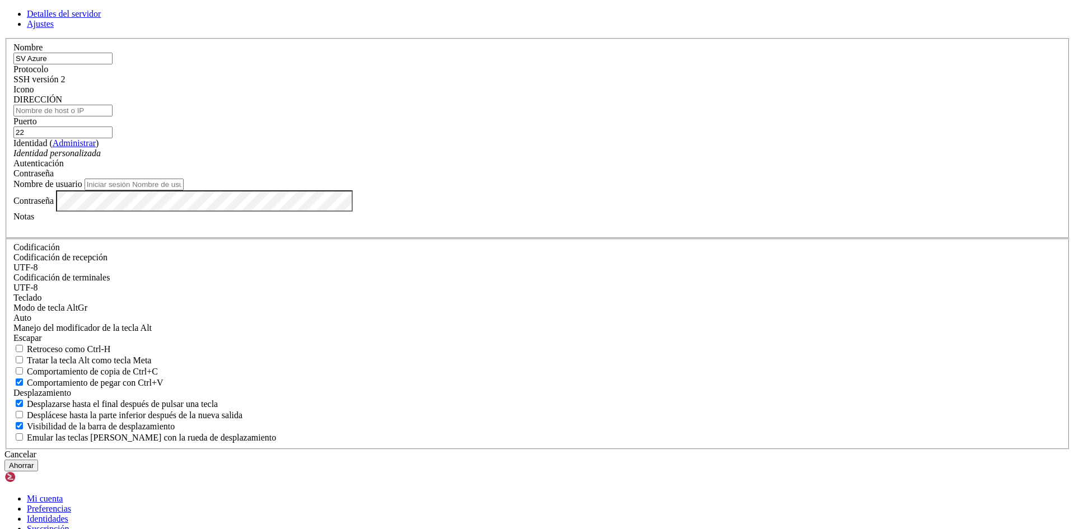
click at [113, 116] on input "DIRECCIÓN" at bounding box center [62, 111] width 99 height 12
paste input "[TECHNICAL_ID]"
type input "[TECHNICAL_ID]"
click at [547, 158] on div "Identidad personalizada" at bounding box center [537, 153] width 1048 height 10
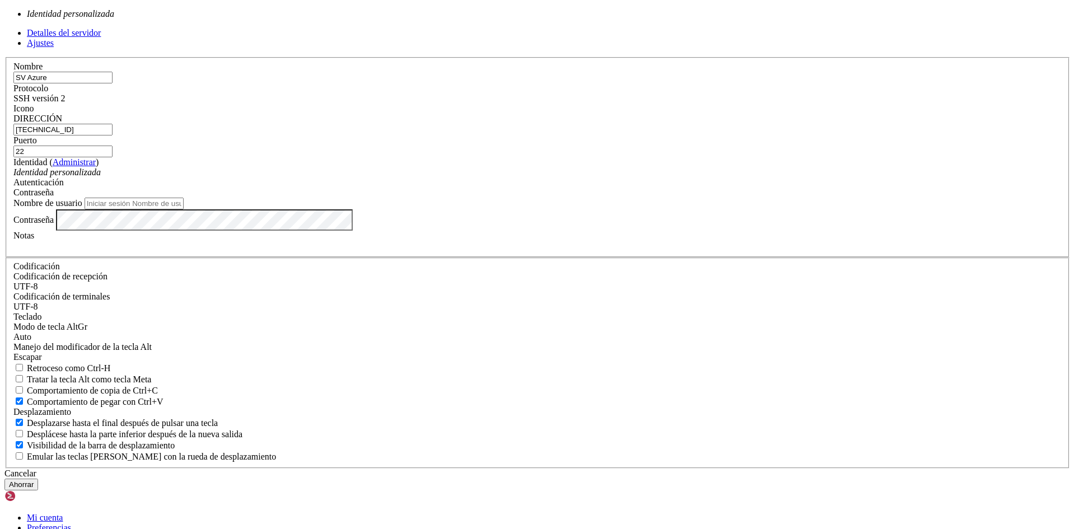
click at [547, 178] on div "Identidad personalizada" at bounding box center [537, 172] width 1048 height 10
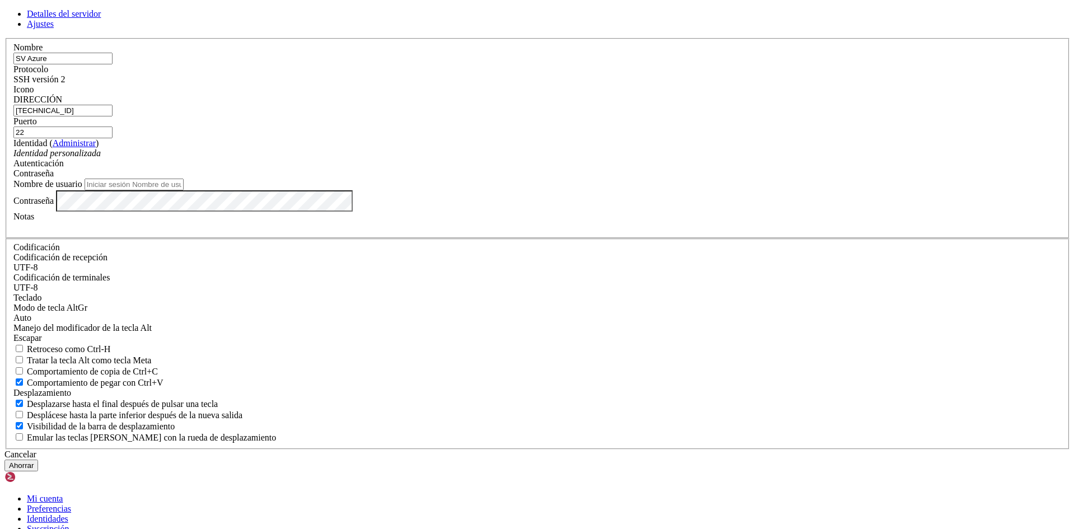
click at [184, 190] on input "Nombre de usuario" at bounding box center [134, 185] width 99 height 12
type input "angewomoon"
click at [38, 460] on button "Ahorrar" at bounding box center [21, 466] width 34 height 12
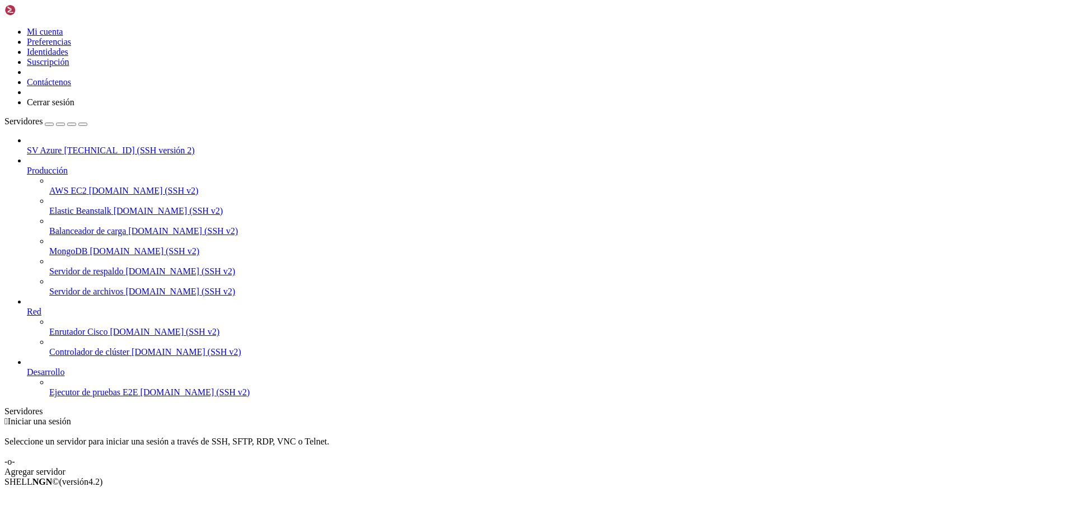
click at [110, 146] on link "SV Azure [TECHNICAL_ID] (SSH versión 2)" at bounding box center [549, 151] width 1044 height 10
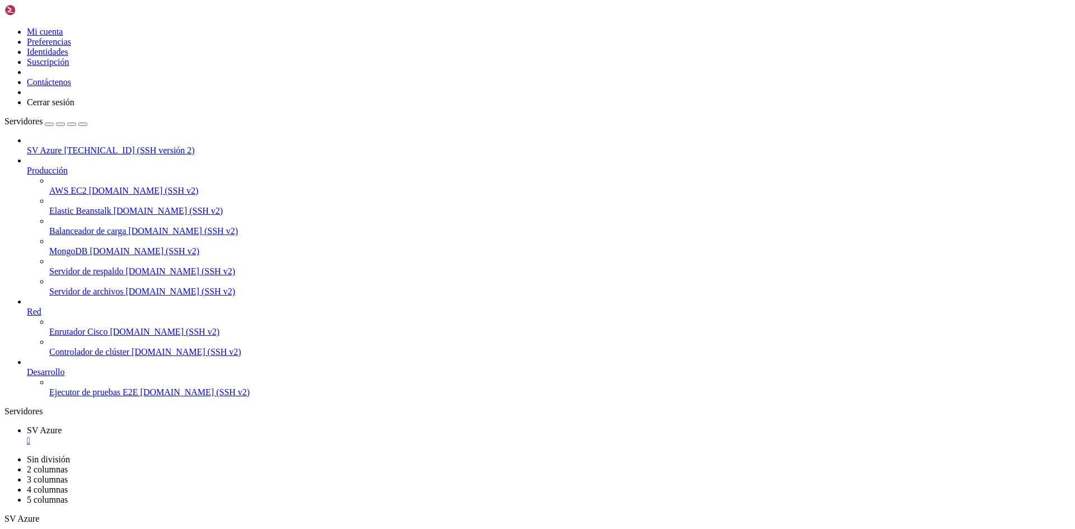
click at [30, 436] on font "" at bounding box center [28, 441] width 3 height 10
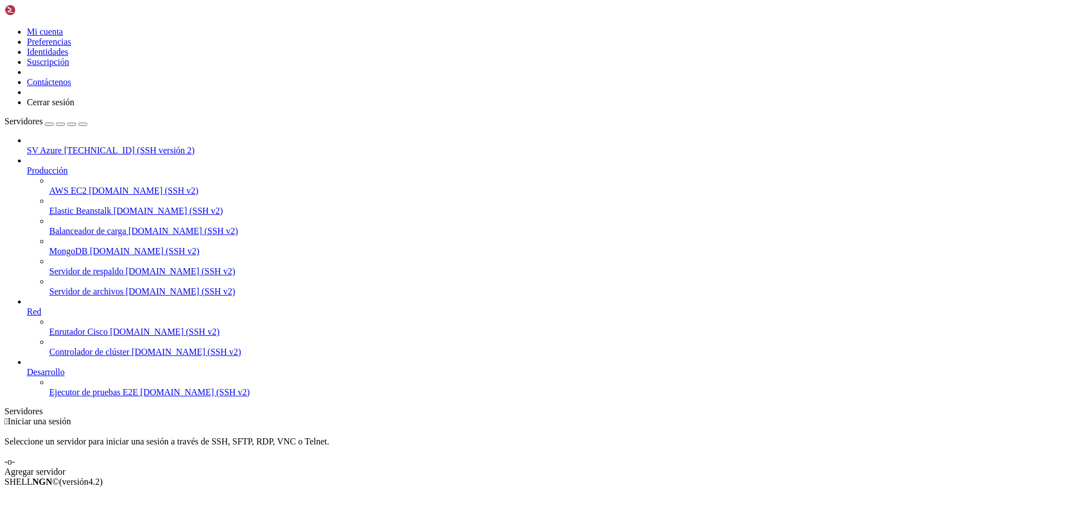
click at [446, 417] on div " Iniciar una sesión Seleccione un servidor para iniciar una sesión a través de…" at bounding box center [537, 447] width 1066 height 60
